Goal: Information Seeking & Learning: Learn about a topic

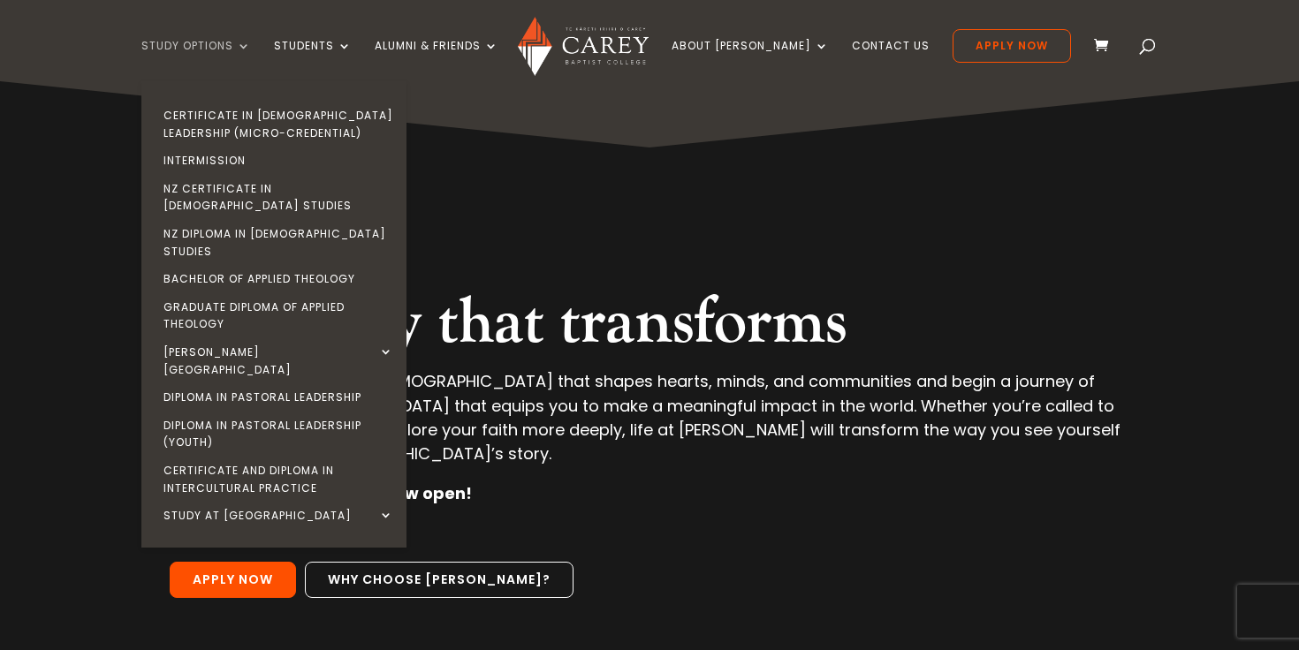
click at [220, 42] on link "Study Options" at bounding box center [196, 61] width 110 height 42
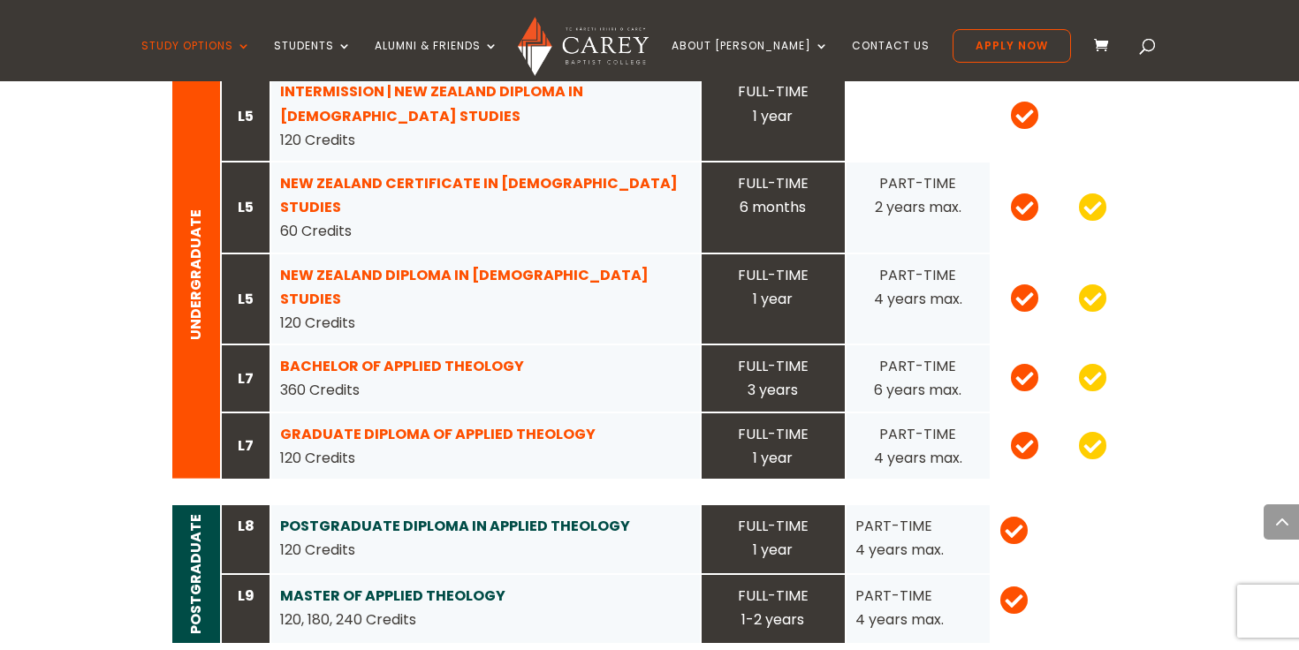
scroll to position [1877, 0]
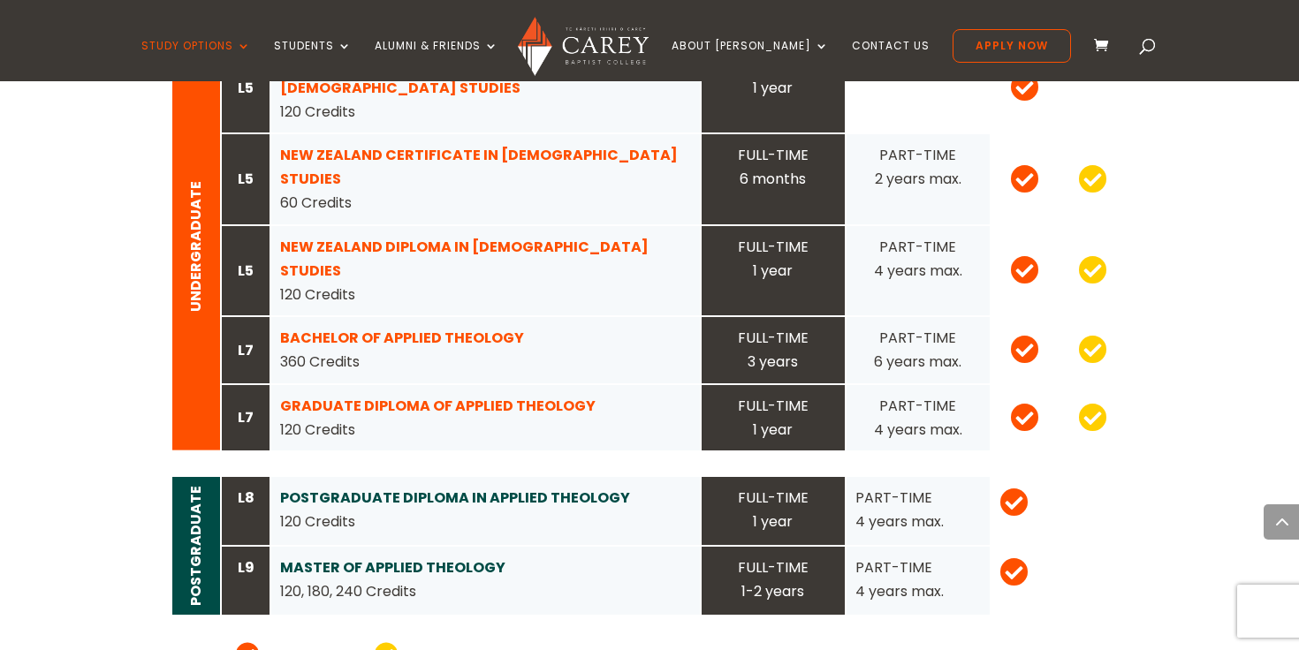
click at [468, 396] on strong "GRADUATE DIPLOMA OF APPLIED THEOLOGY" at bounding box center [437, 406] width 315 height 20
click at [467, 488] on strong "POSTGRADUATE DIPLOMA IN APPLIED THEOLOGY" at bounding box center [455, 498] width 350 height 20
click at [450, 558] on strong "MASTER OF APPLIED THEOLOGY" at bounding box center [392, 568] width 225 height 20
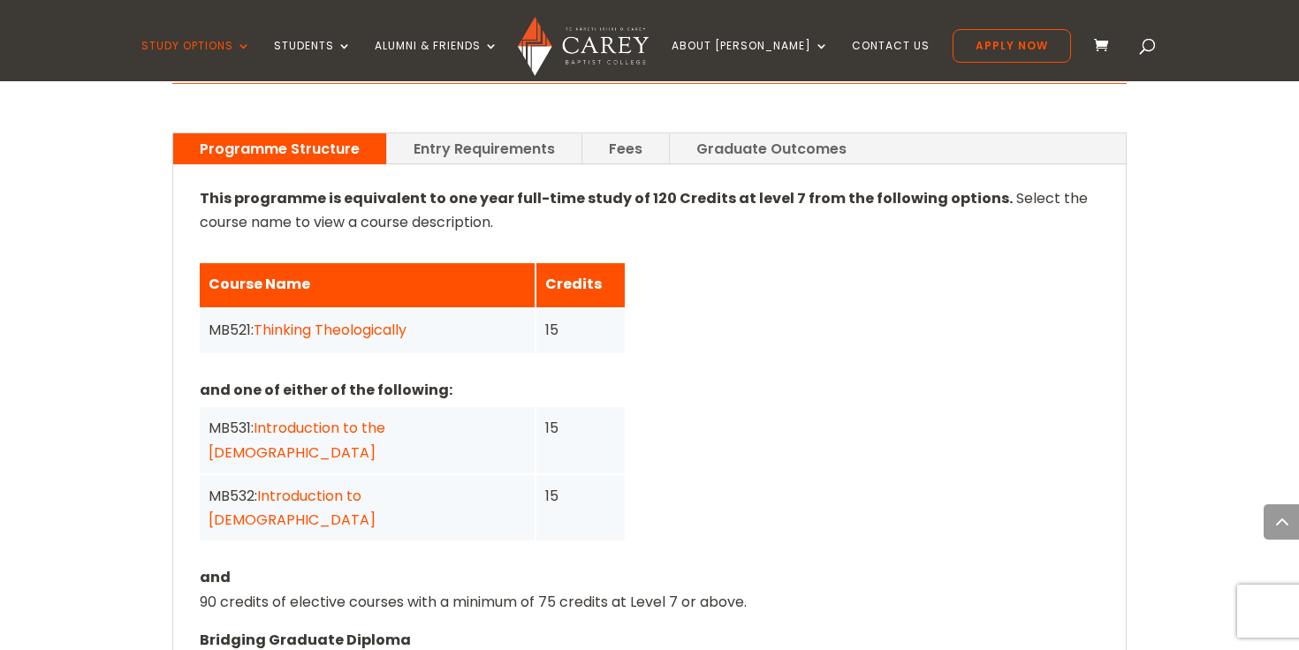
scroll to position [1303, 0]
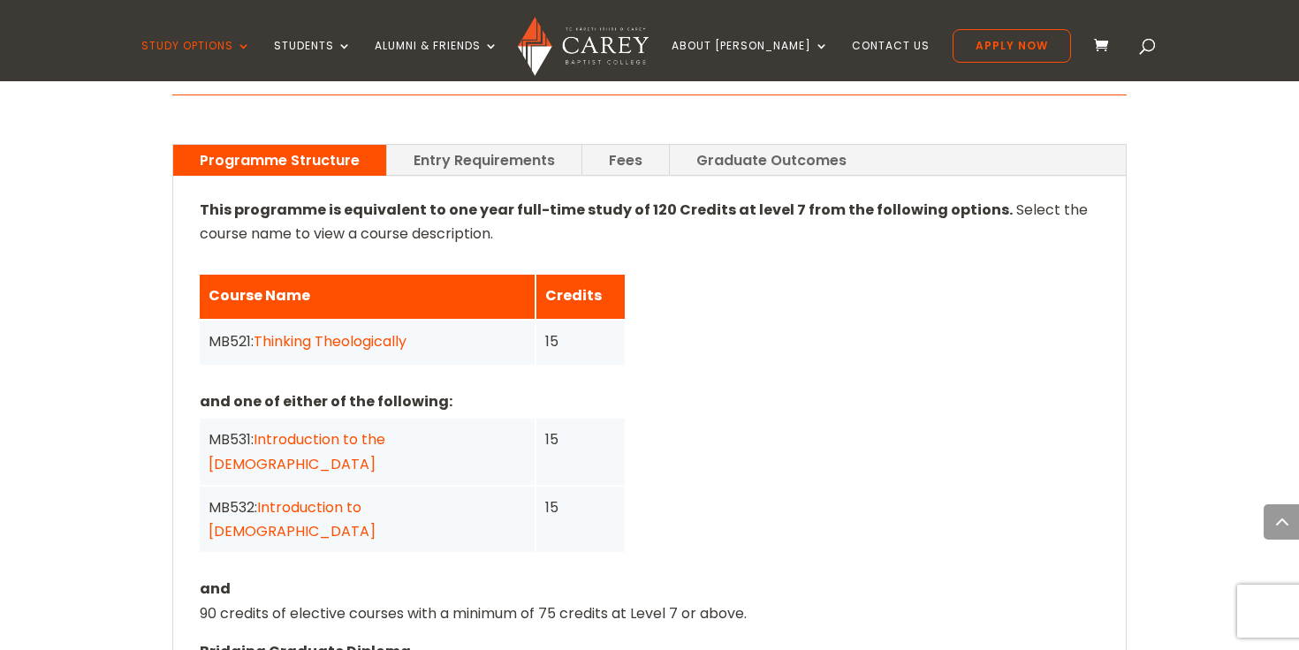
click at [629, 145] on link "Fees" at bounding box center [625, 160] width 87 height 31
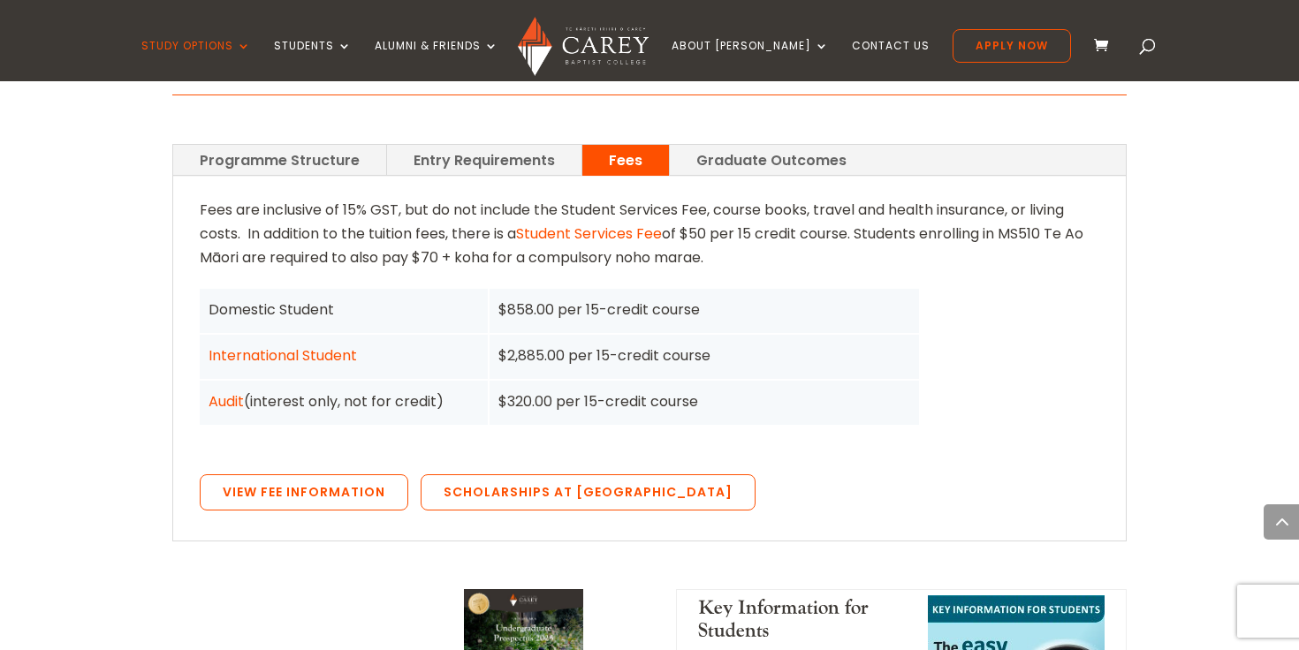
click at [500, 145] on link "Entry Requirements" at bounding box center [484, 160] width 194 height 31
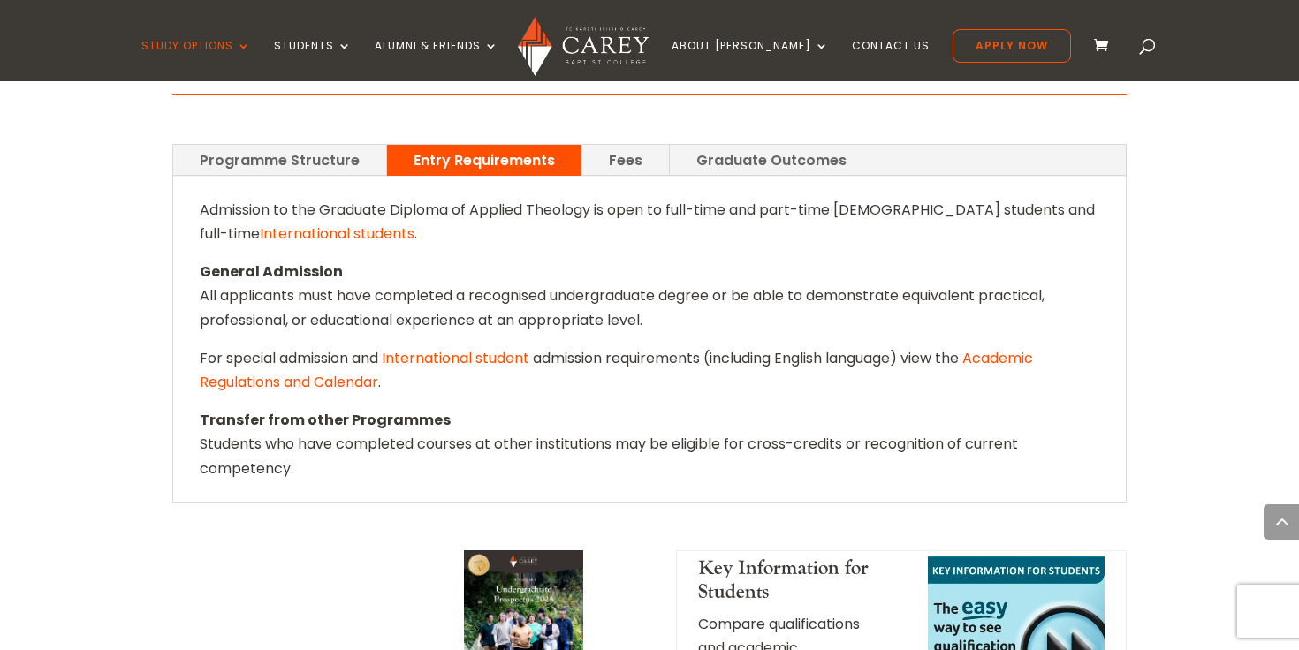
click at [318, 145] on link "Programme Structure" at bounding box center [279, 160] width 213 height 31
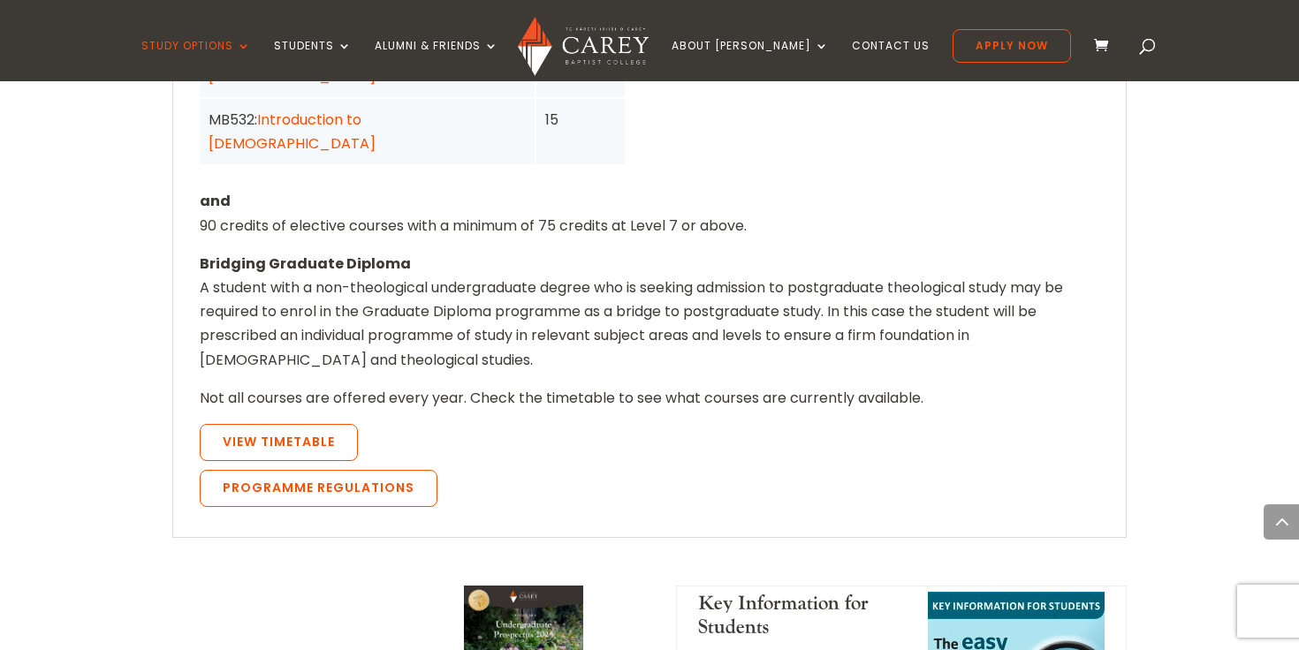
scroll to position [1692, 0]
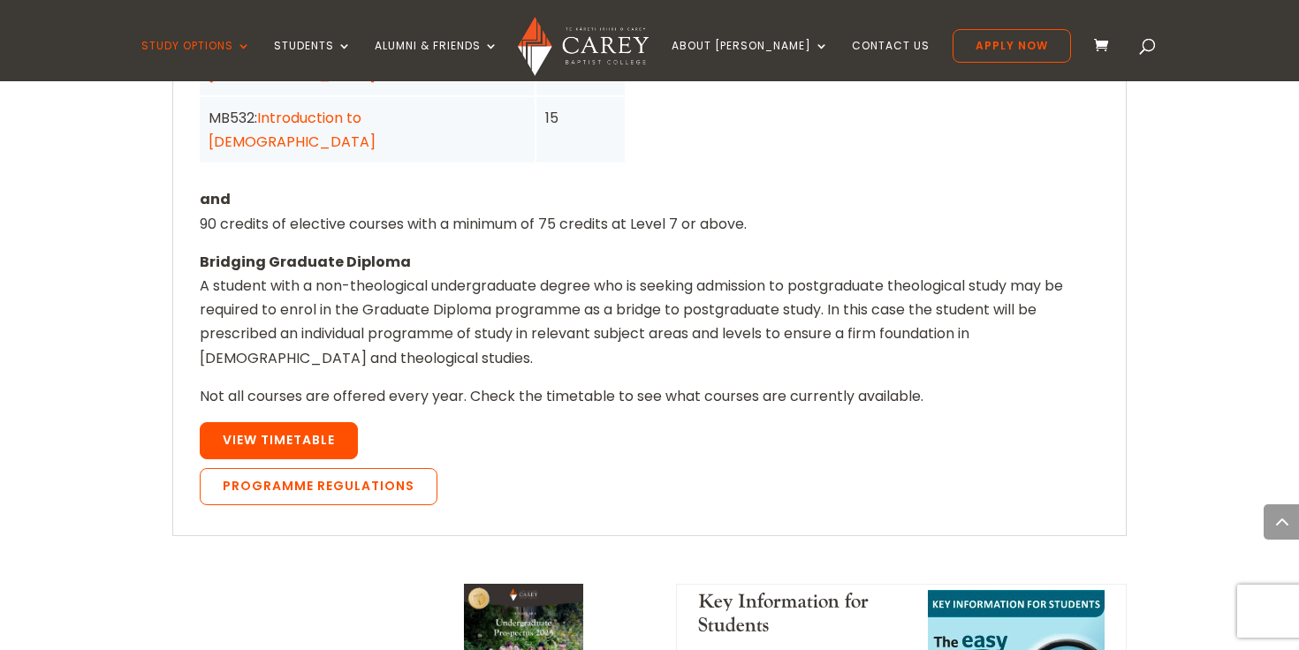
click at [245, 422] on link "View Timetable" at bounding box center [279, 440] width 158 height 37
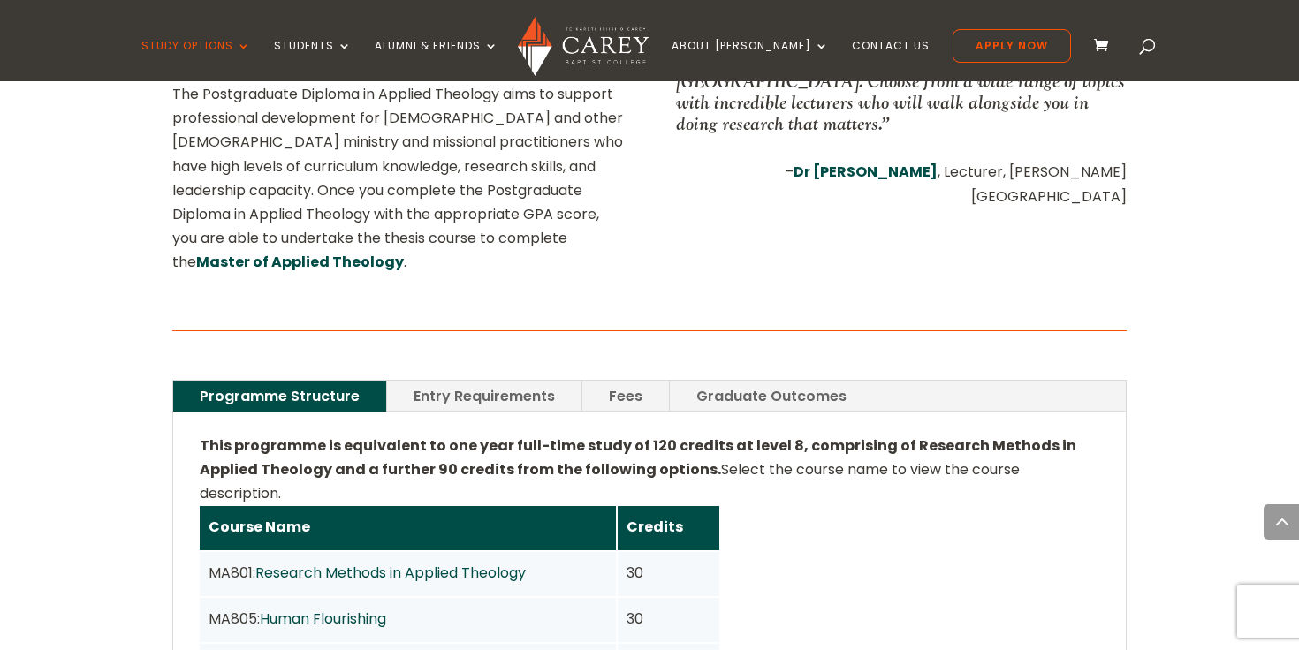
scroll to position [1046, 0]
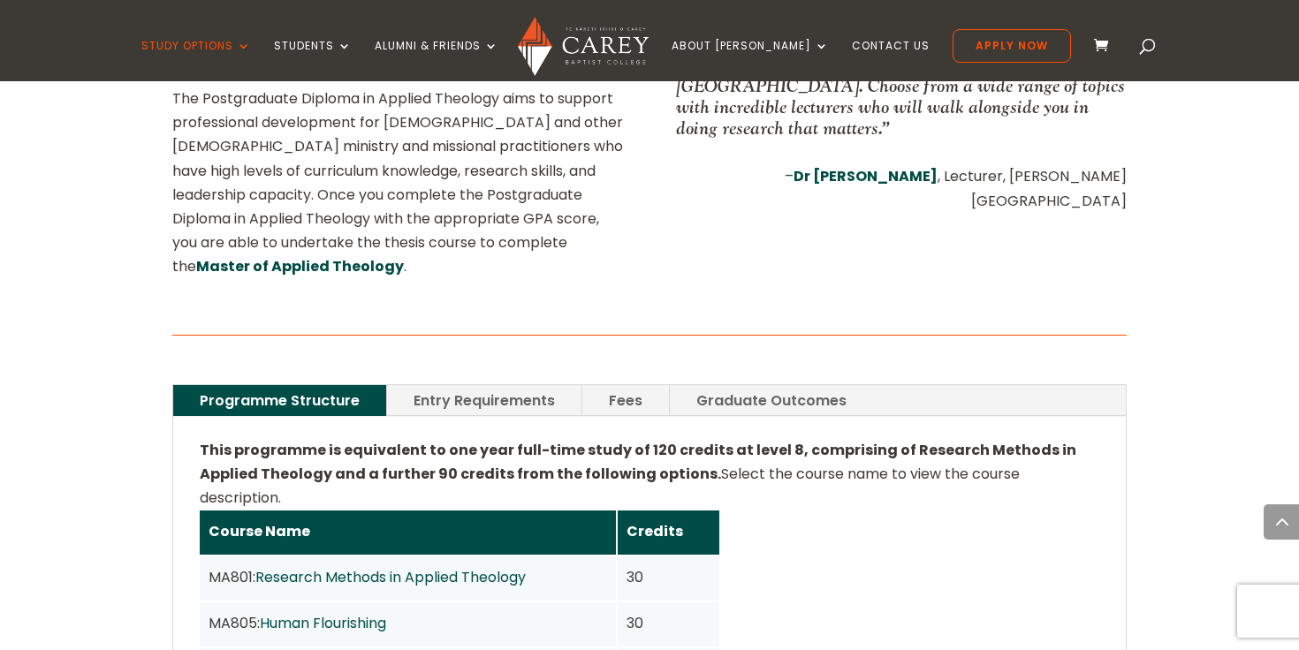
click at [624, 385] on link "Fees" at bounding box center [625, 400] width 87 height 31
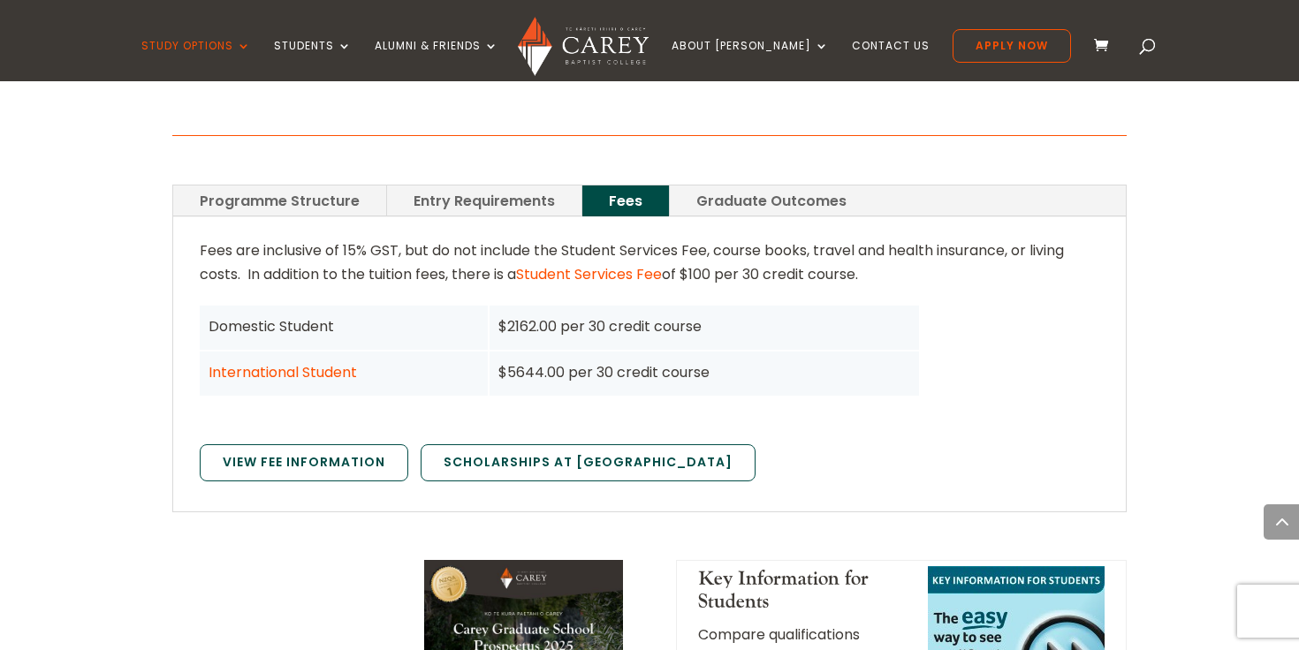
scroll to position [1260, 0]
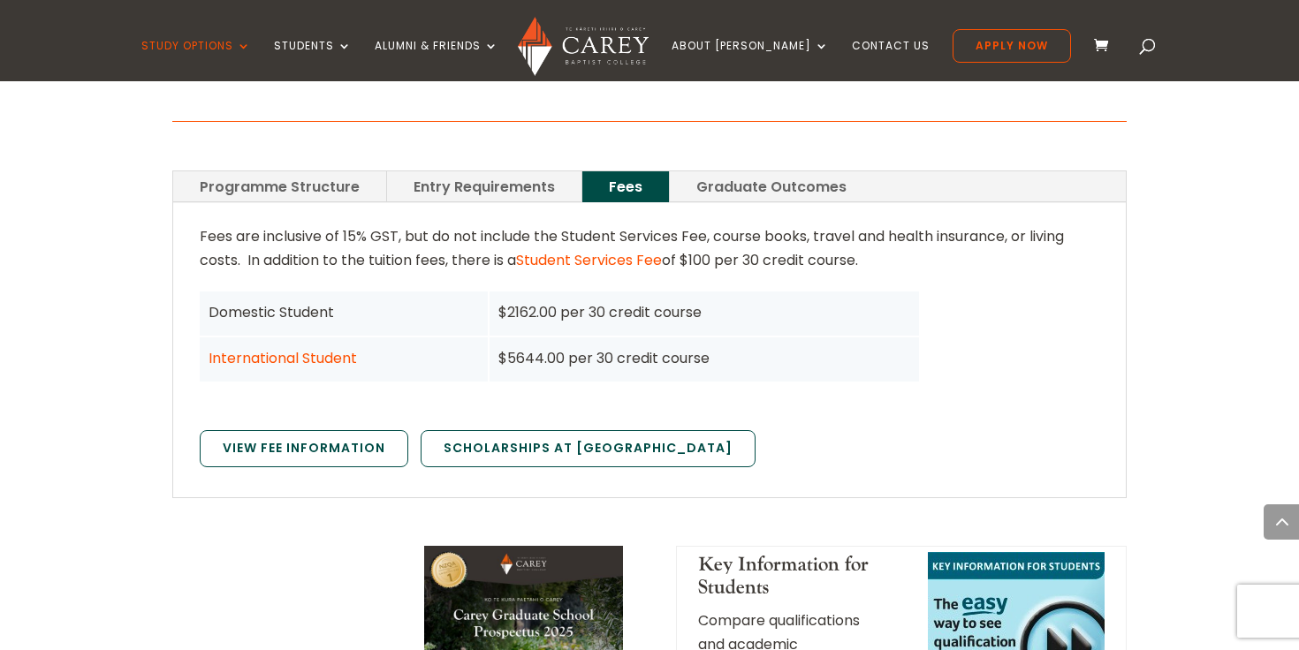
click at [475, 171] on link "Entry Requirements" at bounding box center [484, 186] width 194 height 31
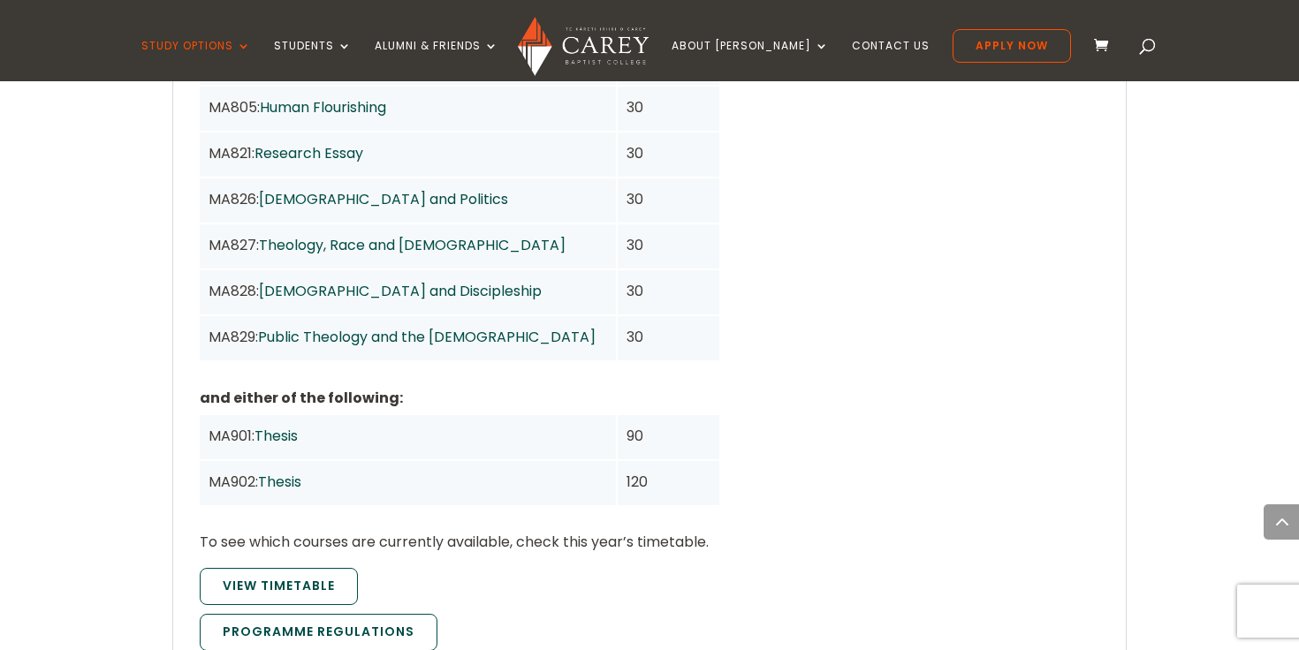
scroll to position [1674, 0]
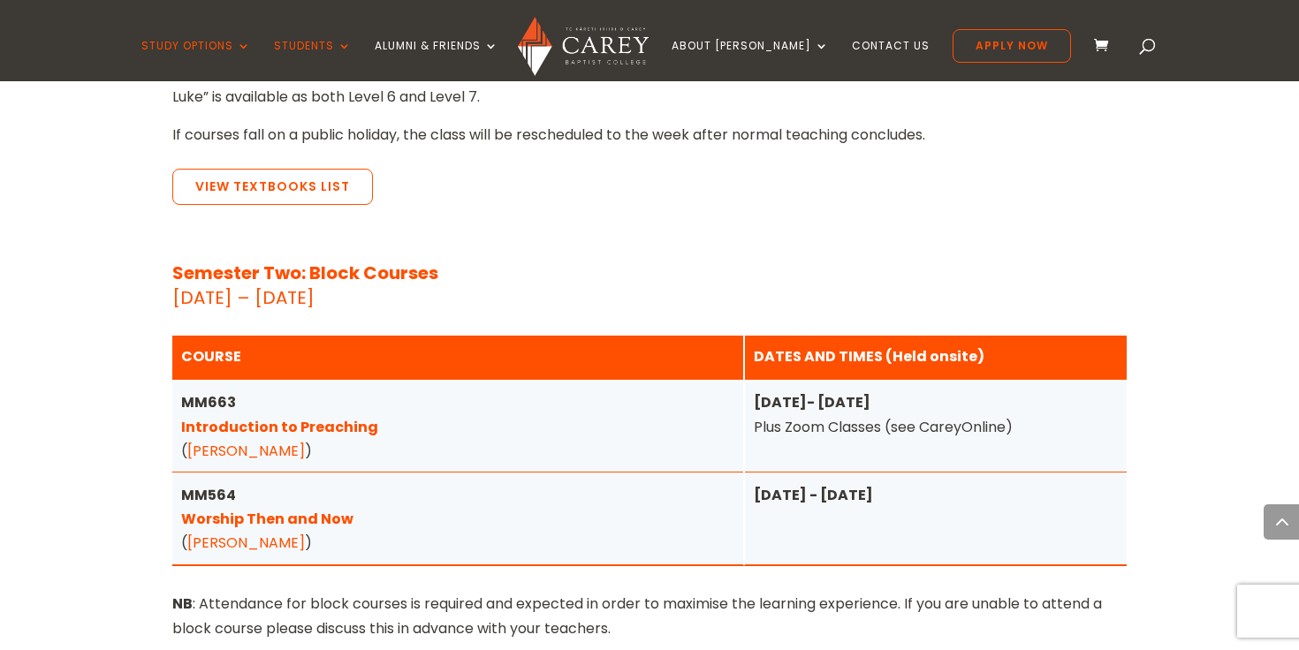
scroll to position [2398, 0]
